Goal: Task Accomplishment & Management: Manage account settings

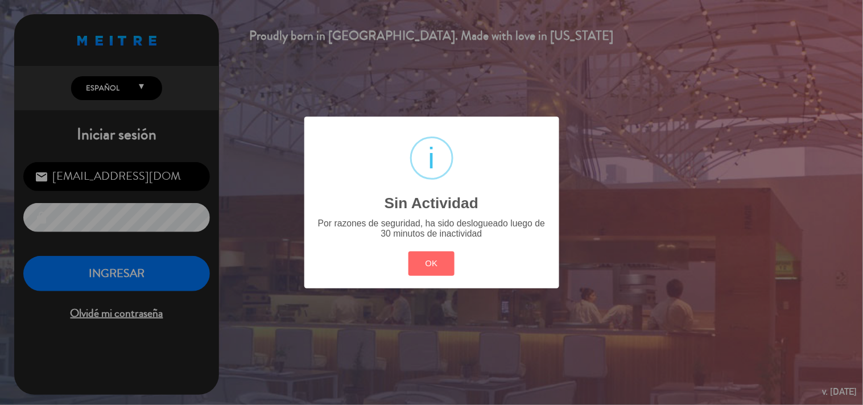
click at [416, 258] on button "OK" at bounding box center [431, 263] width 46 height 24
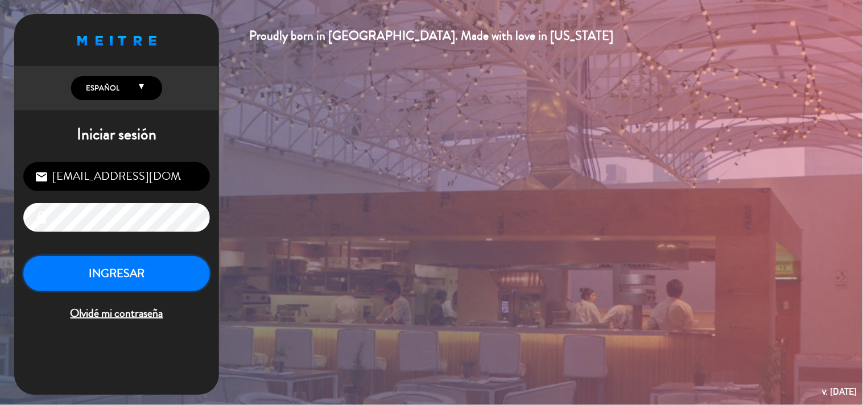
click at [65, 283] on button "INGRESAR" at bounding box center [116, 274] width 187 height 36
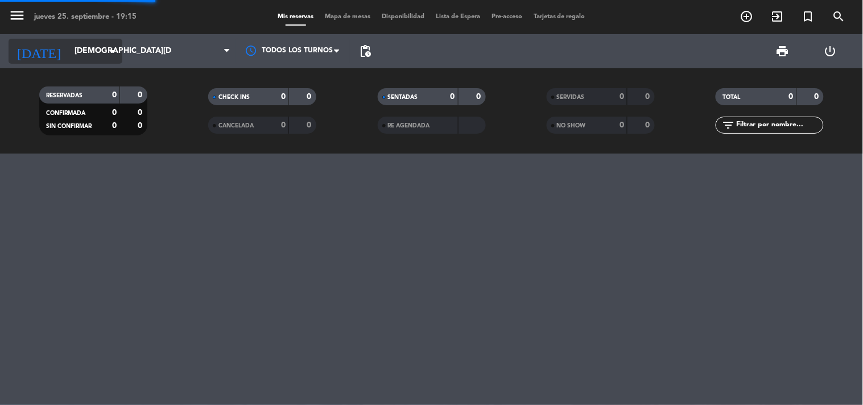
click at [92, 55] on input "[DEMOGRAPHIC_DATA][DATE]" at bounding box center [123, 51] width 108 height 20
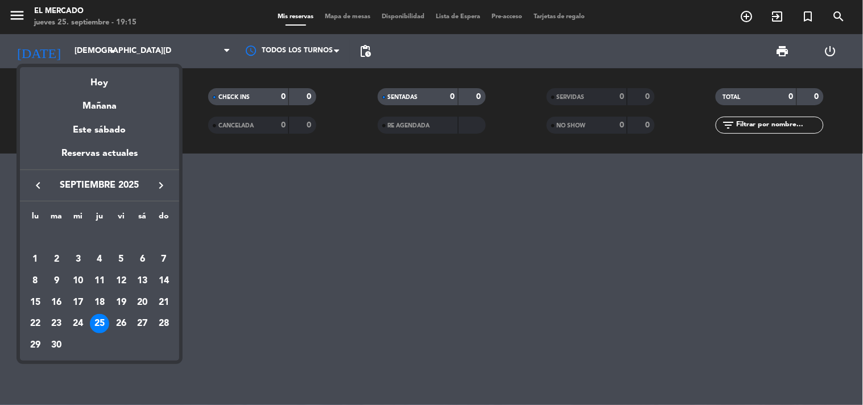
click at [160, 185] on icon "keyboard_arrow_right" at bounding box center [161, 186] width 14 height 14
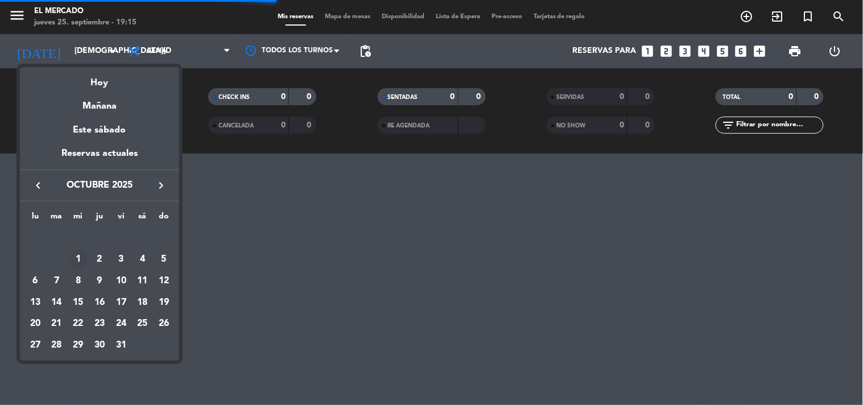
click at [81, 260] on div "1" at bounding box center [77, 259] width 19 height 19
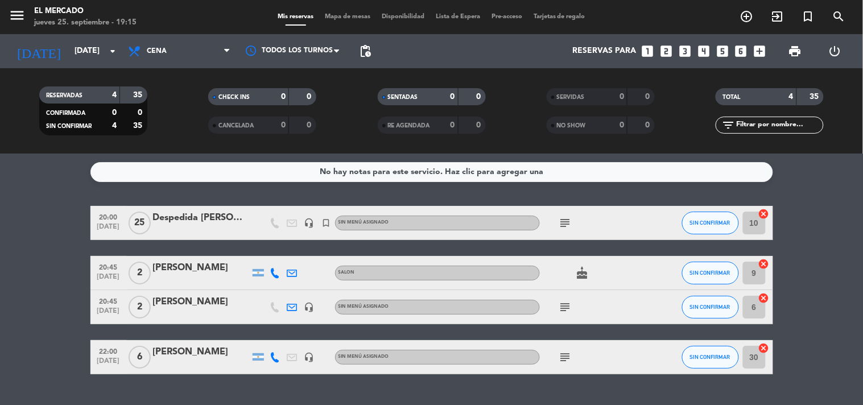
click at [573, 219] on div "subject" at bounding box center [591, 223] width 102 height 34
click at [569, 222] on icon "subject" at bounding box center [565, 223] width 14 height 14
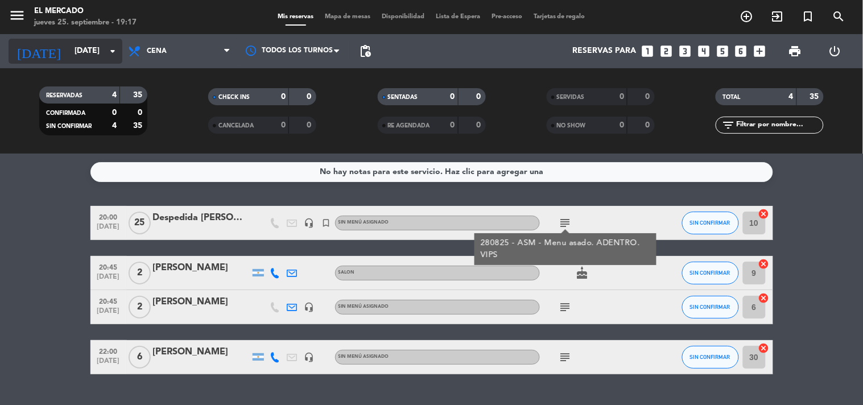
click at [92, 51] on input "[DATE]" at bounding box center [123, 51] width 108 height 20
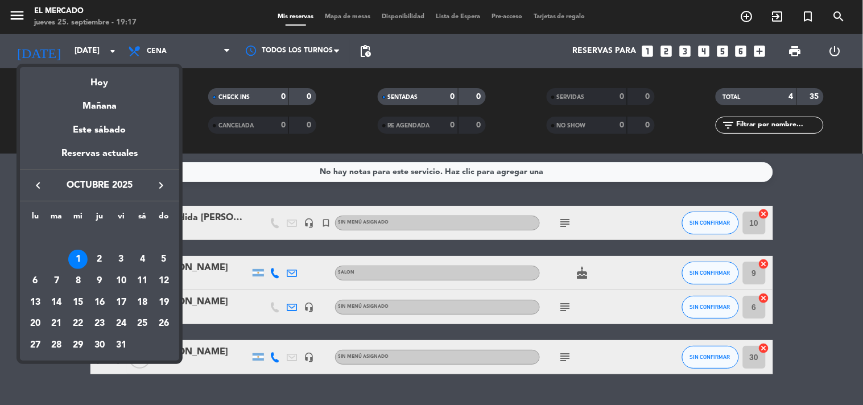
click at [282, 121] on div at bounding box center [431, 202] width 863 height 405
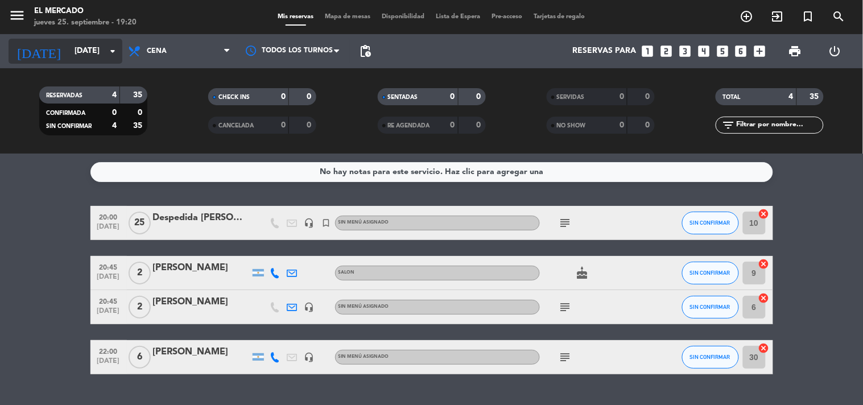
click at [97, 59] on input "[DATE]" at bounding box center [123, 51] width 108 height 20
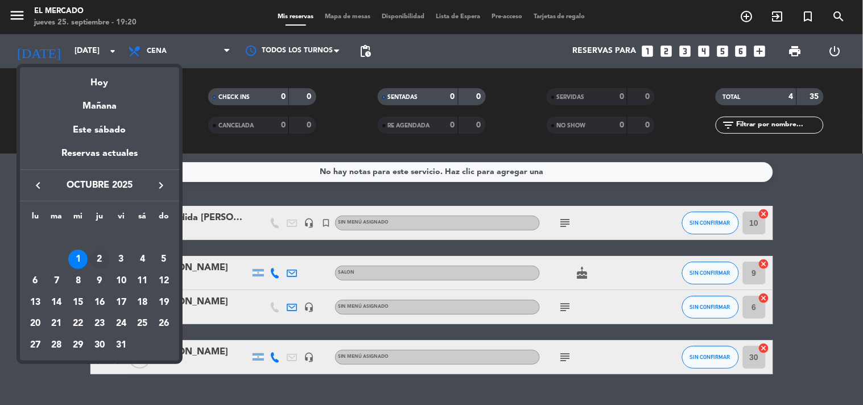
click at [98, 256] on div "2" at bounding box center [99, 259] width 19 height 19
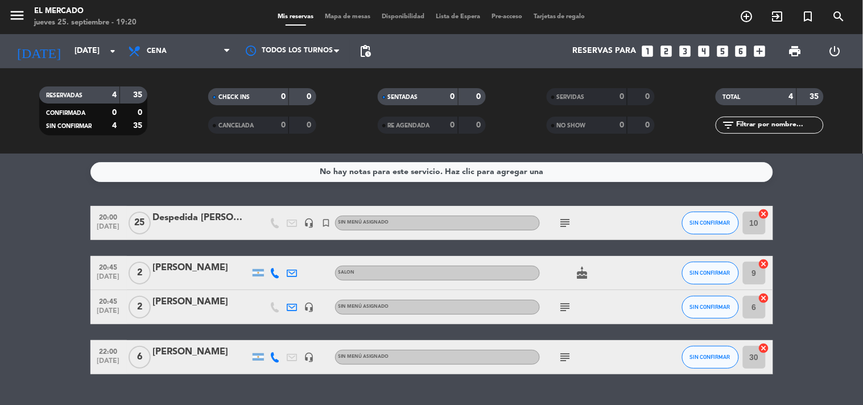
type input "[DEMOGRAPHIC_DATA][DATE]"
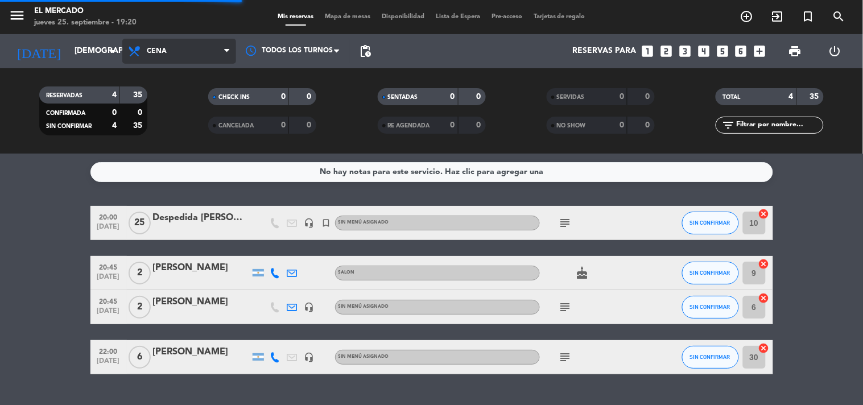
click at [209, 53] on span "Cena" at bounding box center [179, 51] width 114 height 25
click at [163, 147] on div "menu El Mercado [DATE] 25. septiembre - 19:20 Mis reservas Mapa de mesas Dispon…" at bounding box center [431, 77] width 863 height 154
